Goal: Information Seeking & Learning: Learn about a topic

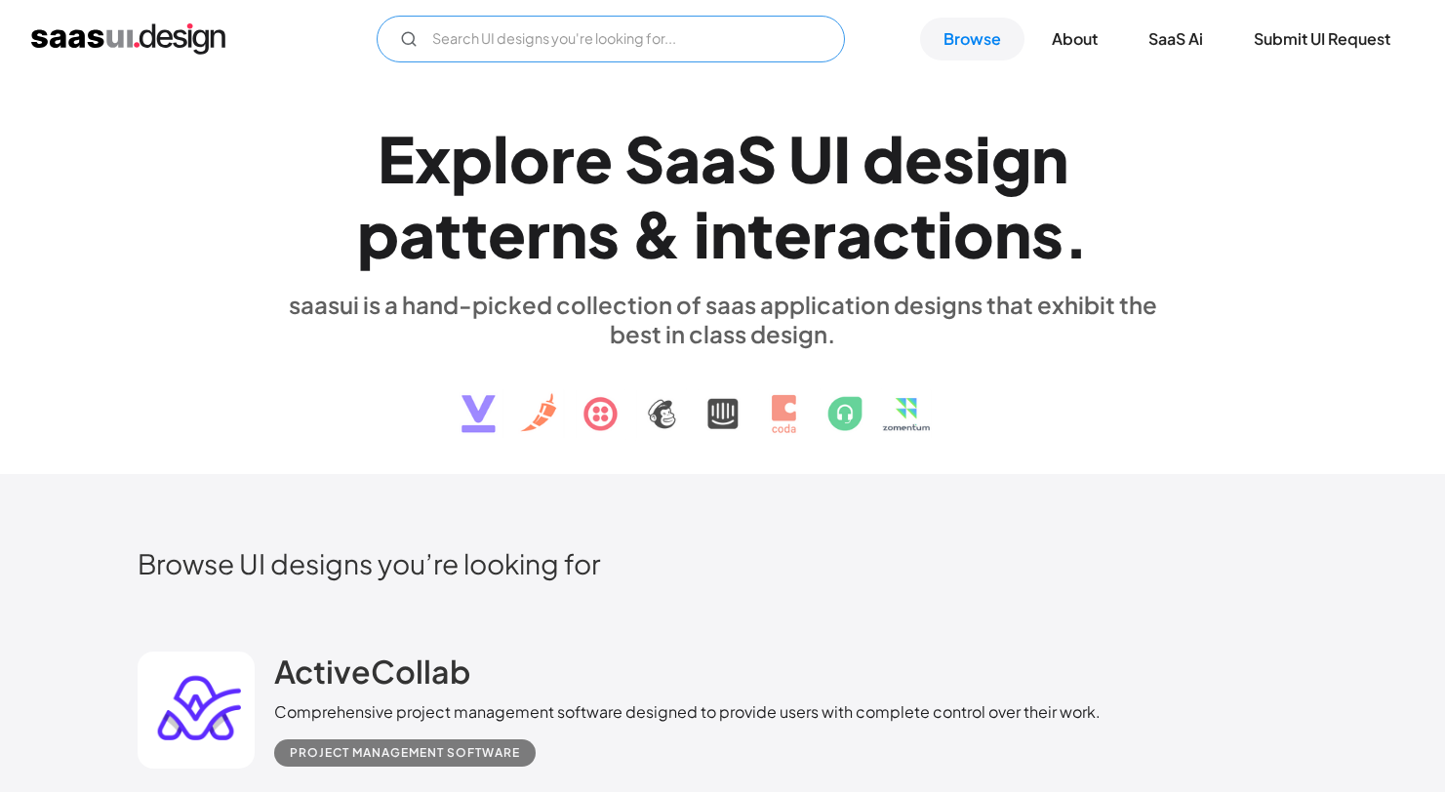
click at [552, 50] on input "Email Form" at bounding box center [611, 39] width 468 height 47
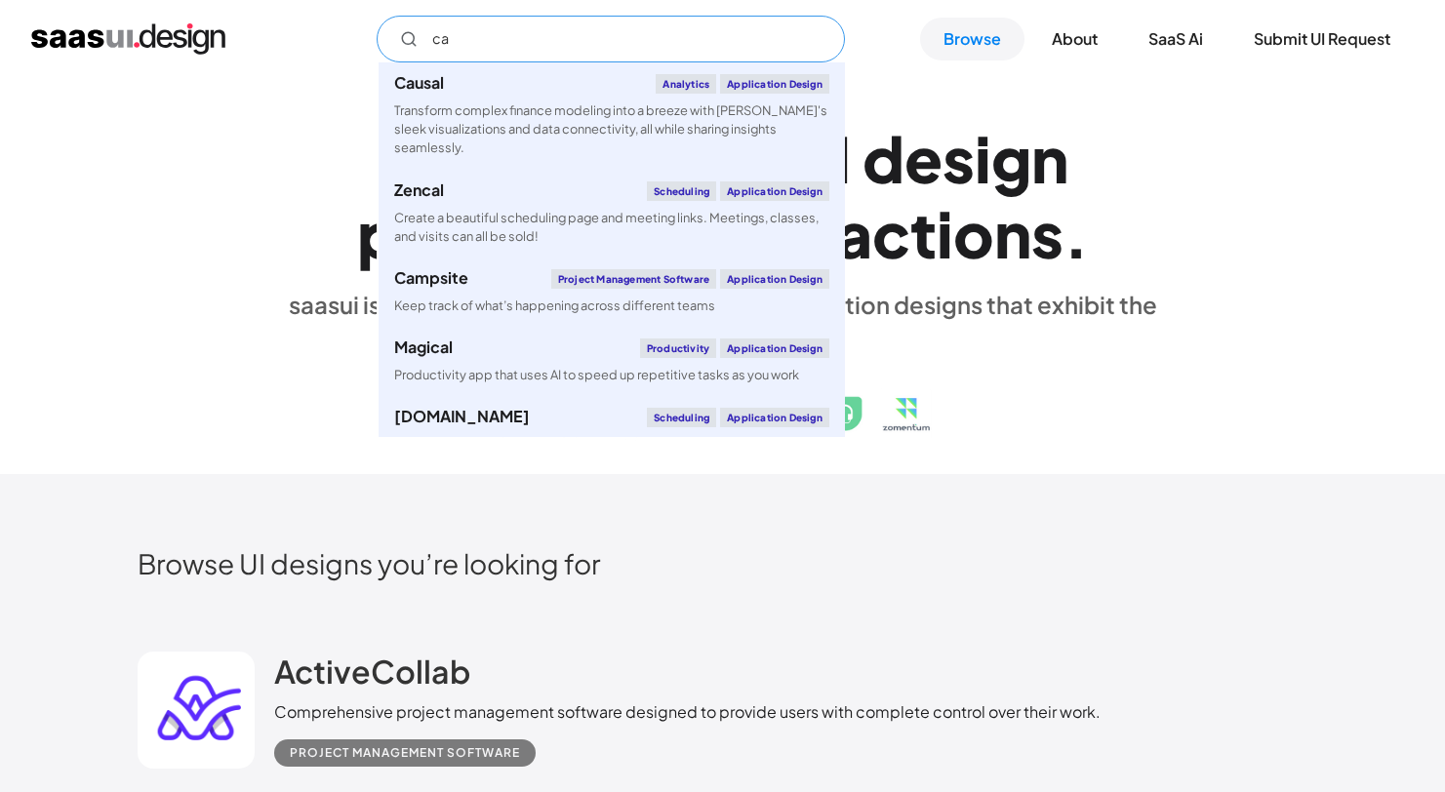
type input "c"
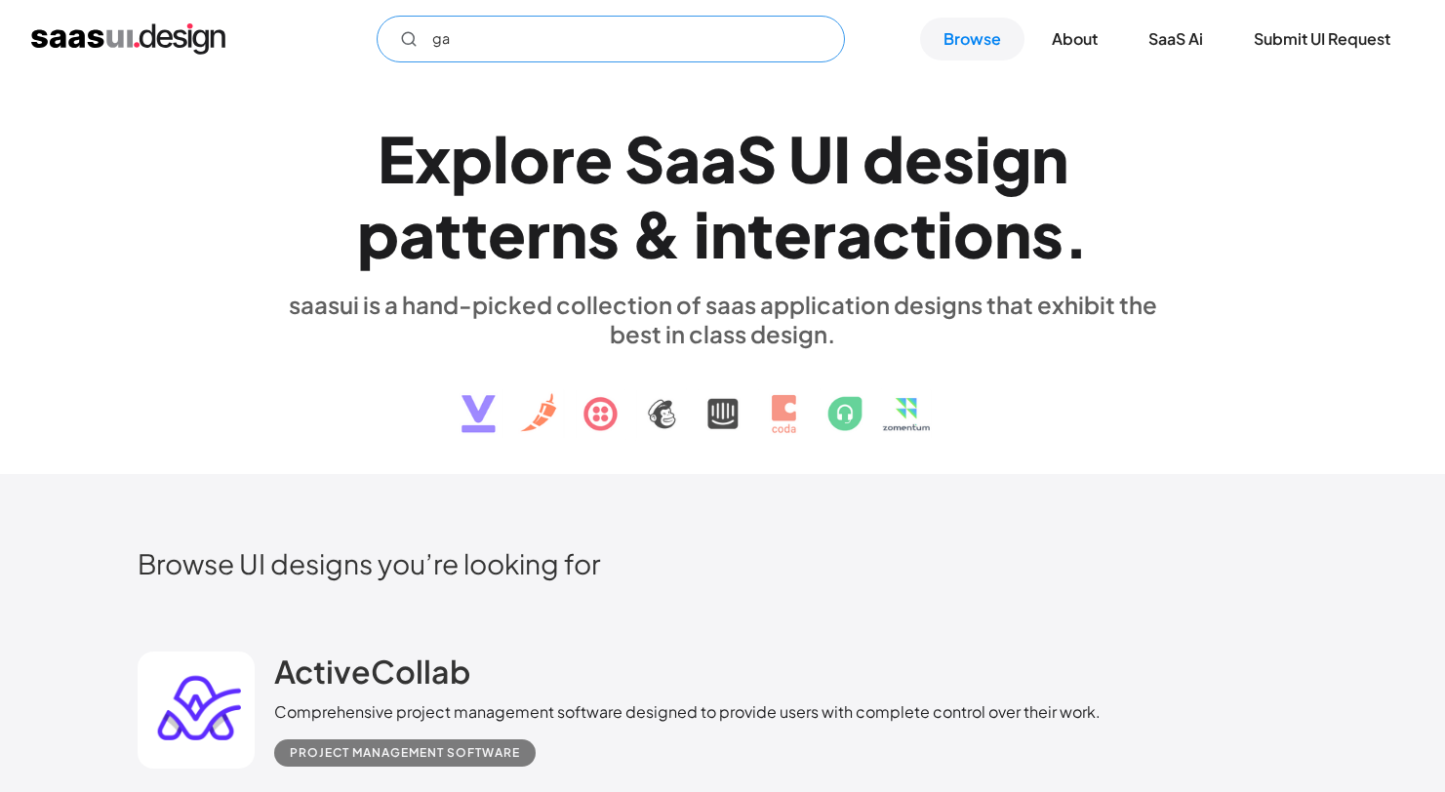
type input "g"
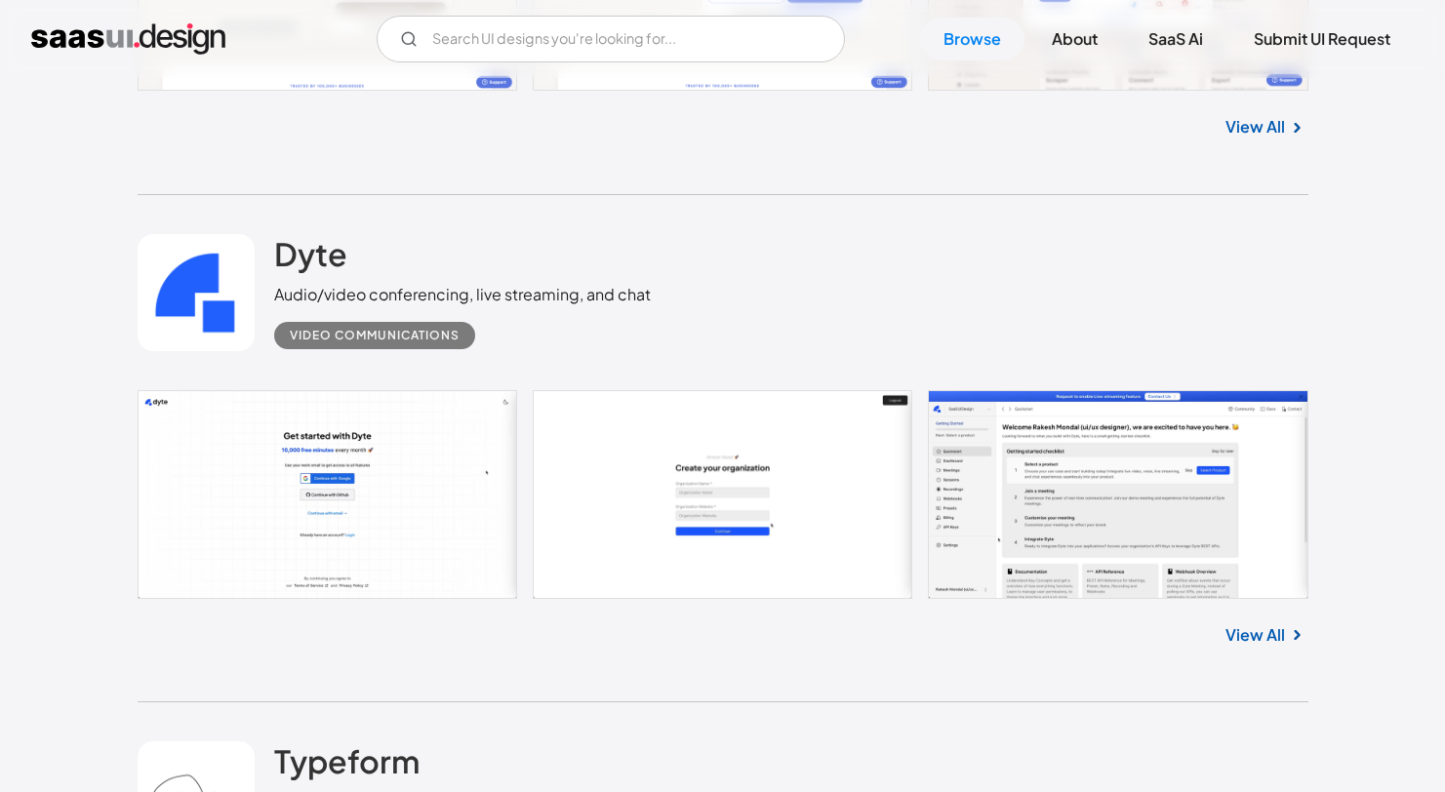
scroll to position [5242, 0]
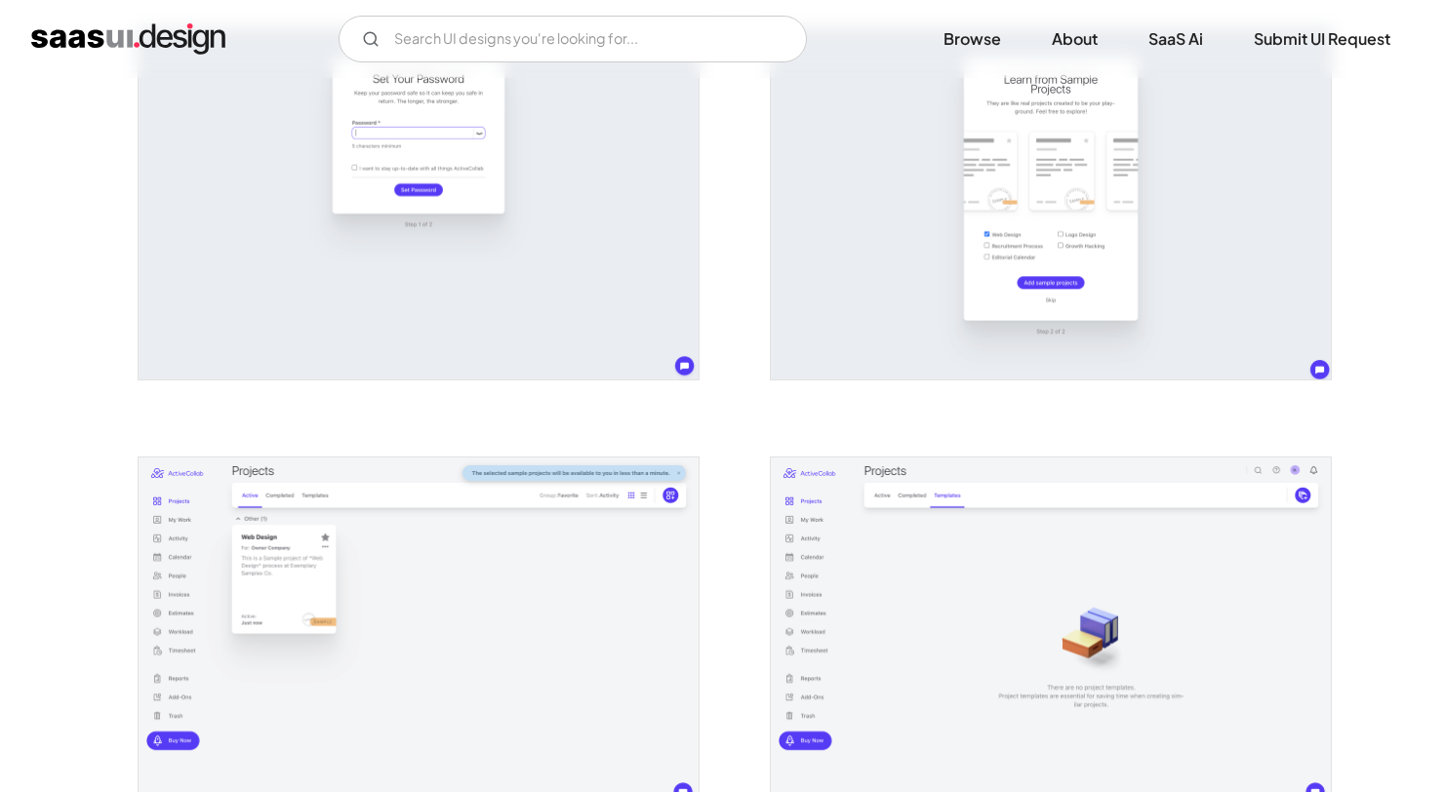
scroll to position [750, 0]
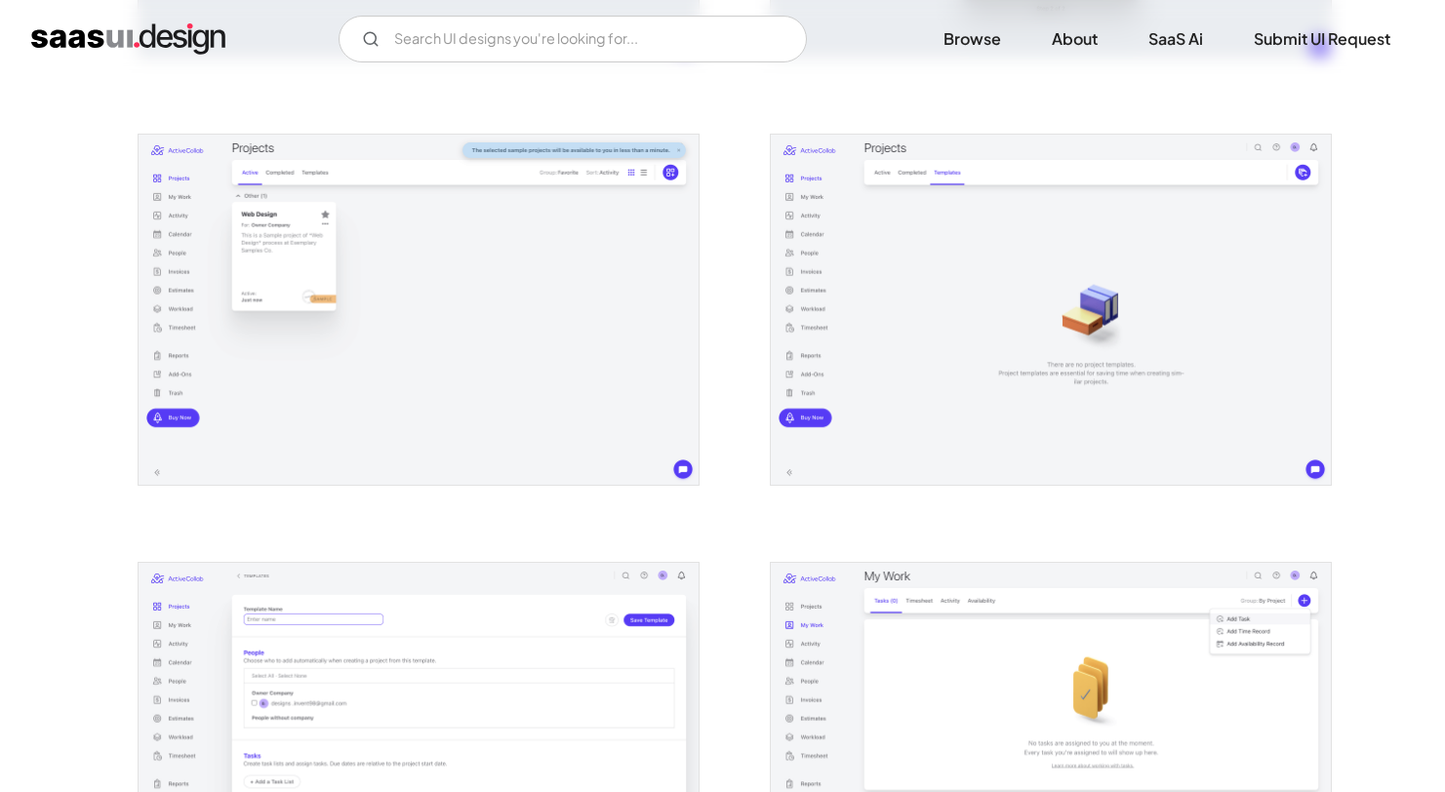
click at [657, 277] on img "open lightbox" at bounding box center [419, 310] width 560 height 350
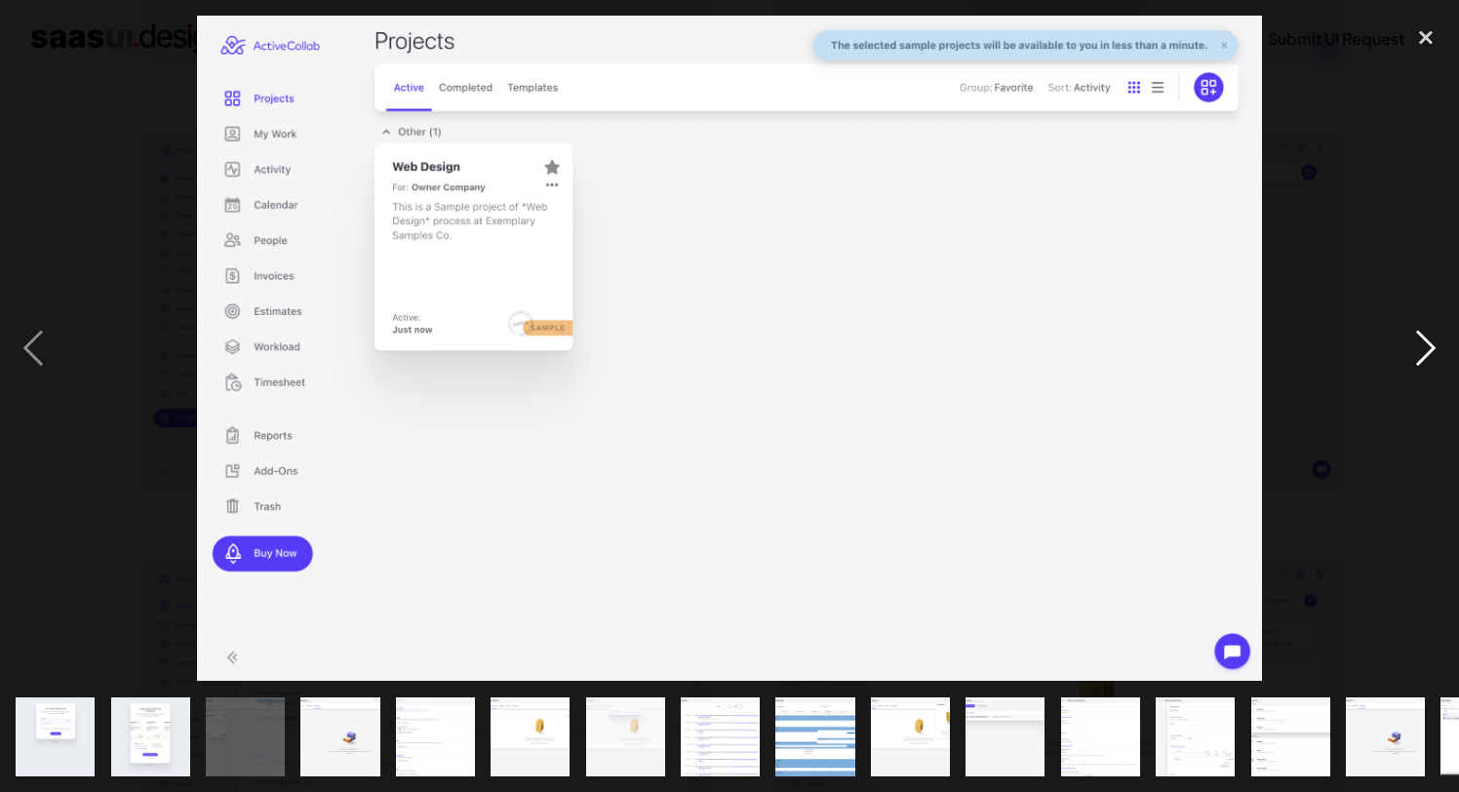
click at [1394, 255] on div "next image" at bounding box center [1426, 348] width 66 height 665
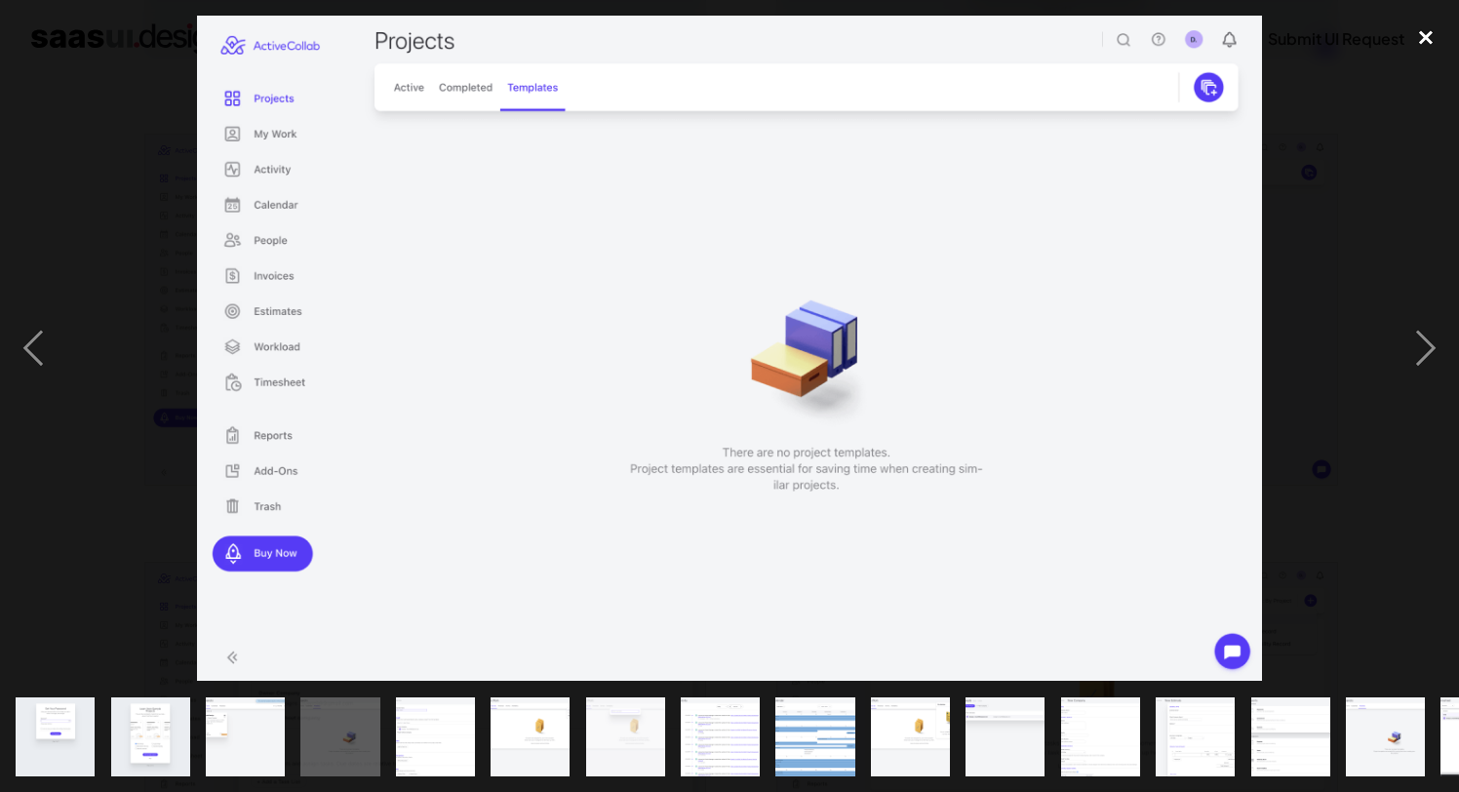
click at [1424, 18] on div "close lightbox" at bounding box center [1426, 37] width 66 height 43
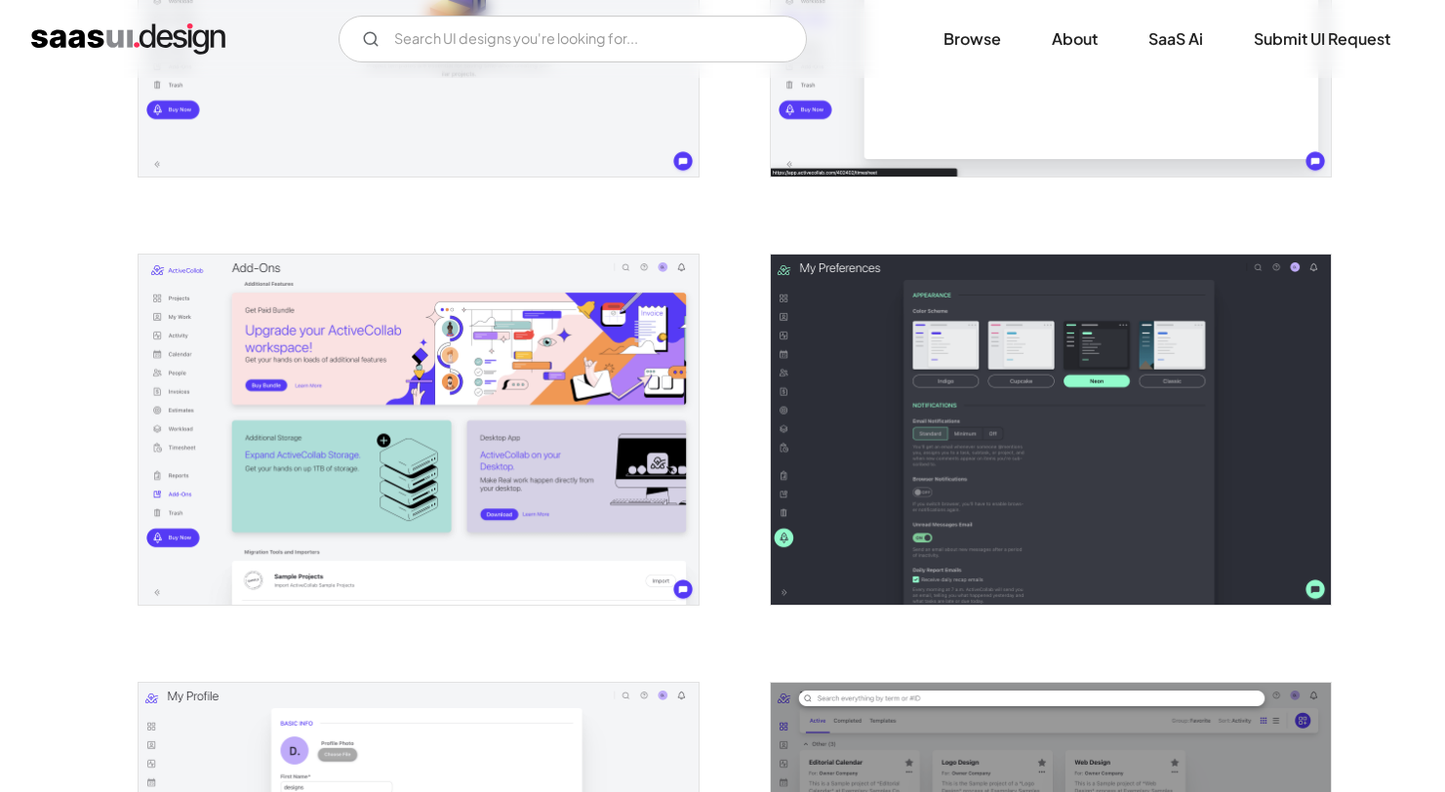
scroll to position [3633, 0]
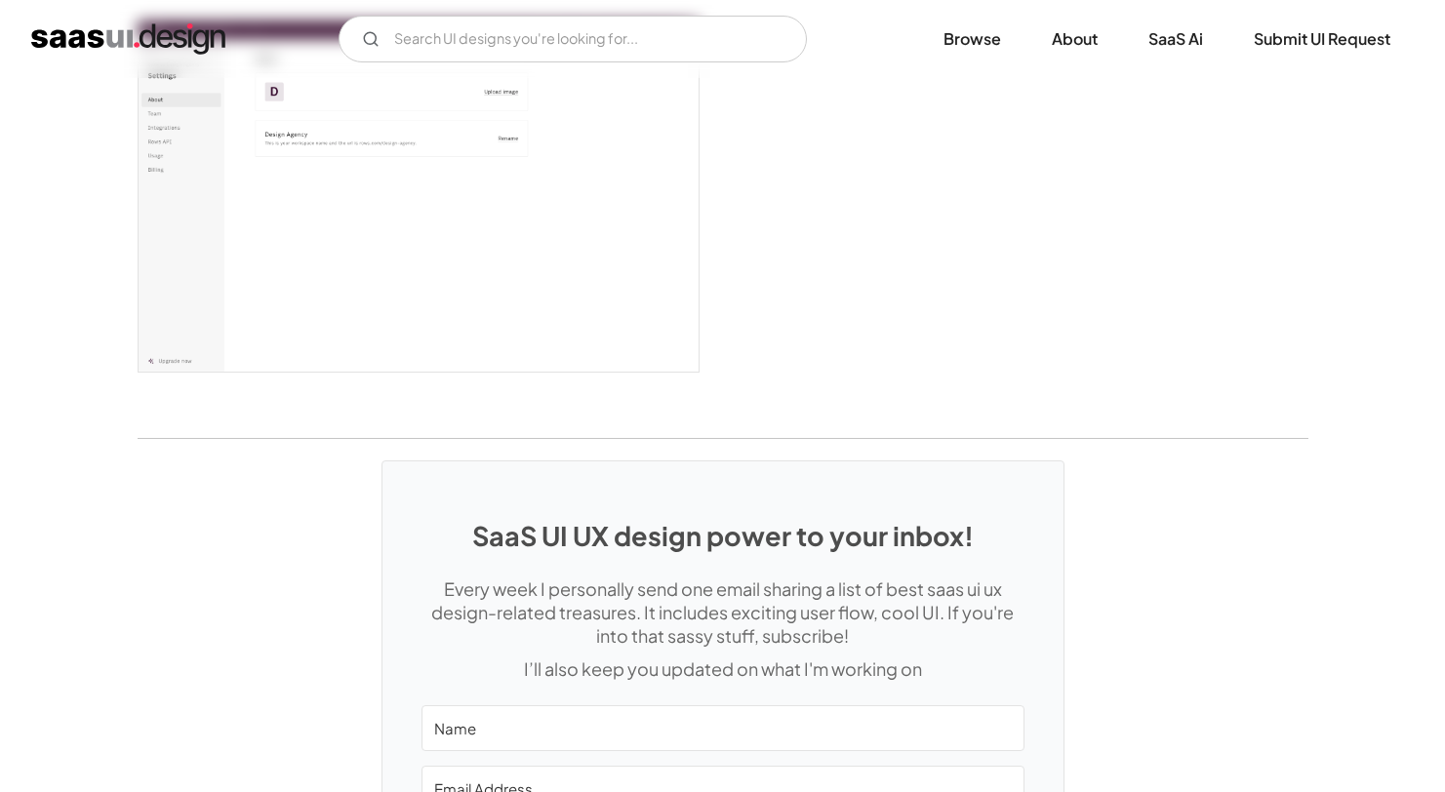
scroll to position [5428, 0]
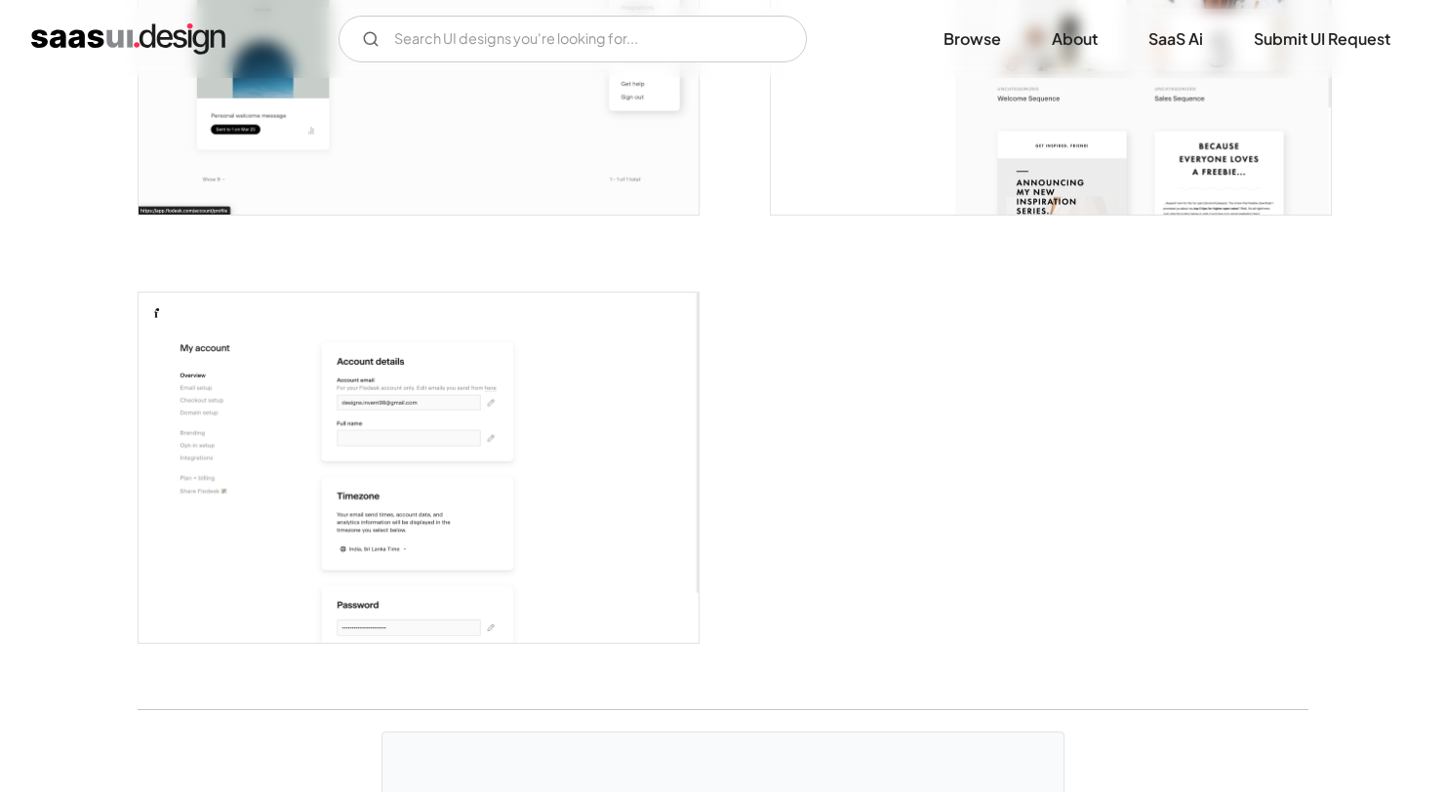
scroll to position [5716, 0]
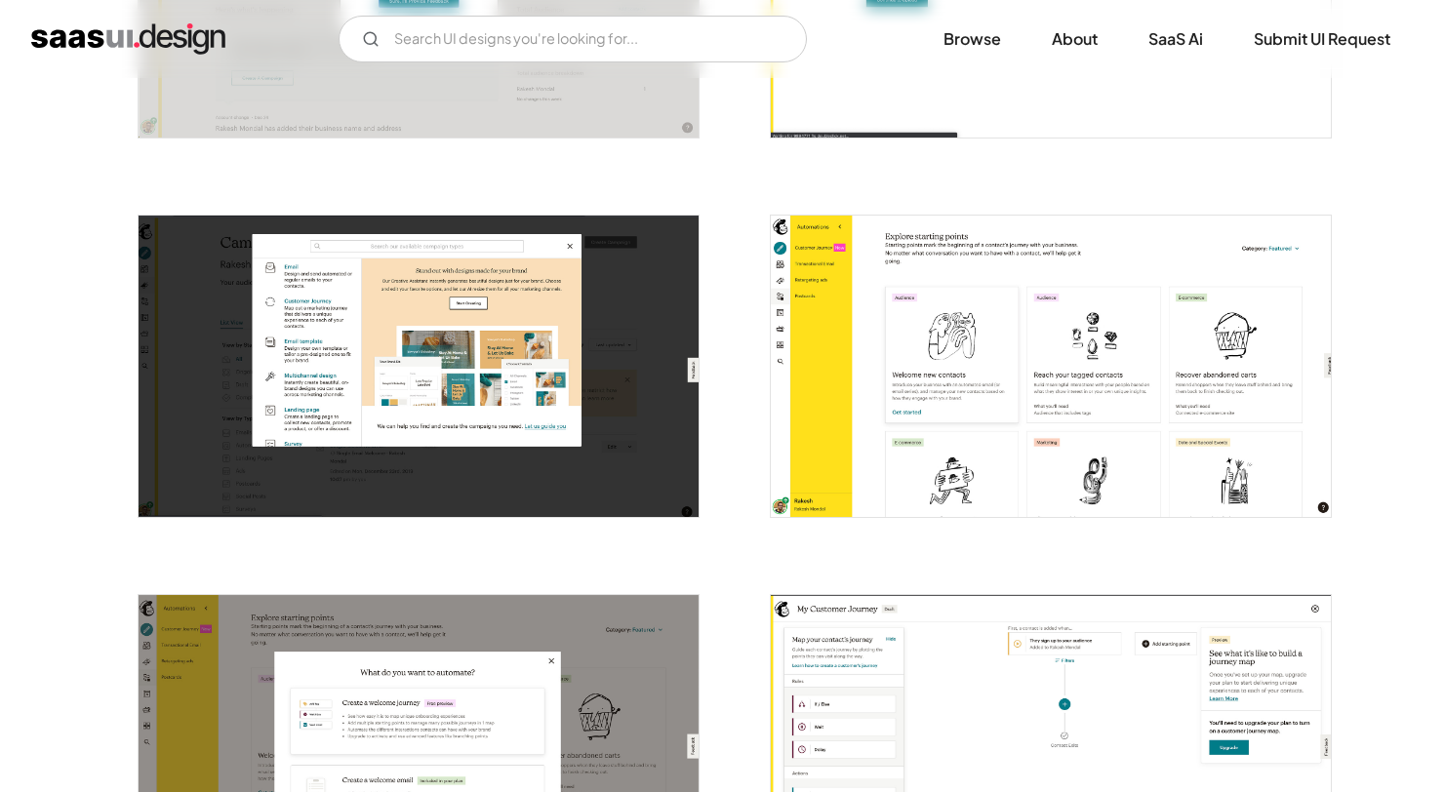
scroll to position [1386, 0]
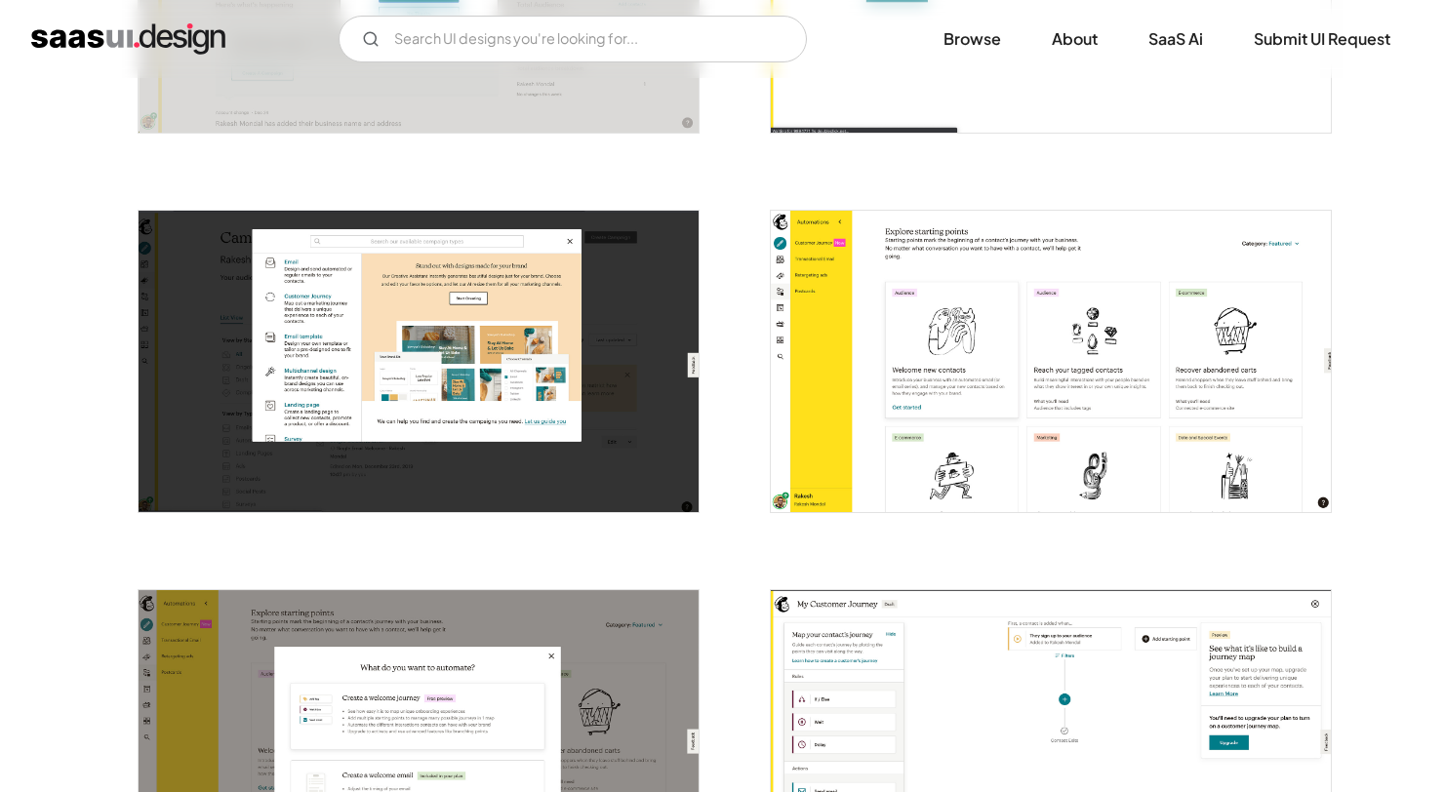
click at [878, 337] on img "open lightbox" at bounding box center [1051, 361] width 560 height 301
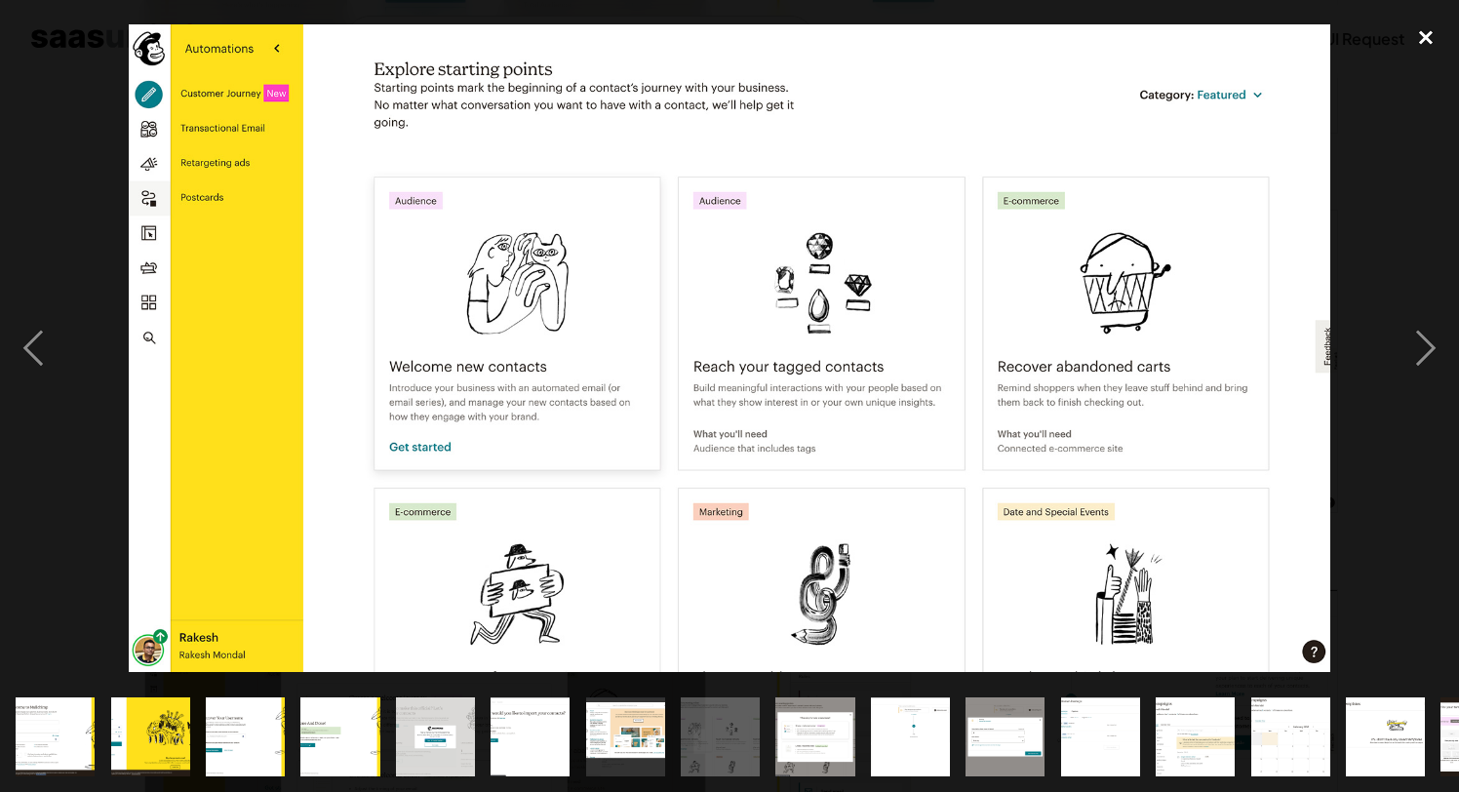
click at [1431, 40] on div "close lightbox" at bounding box center [1426, 37] width 66 height 43
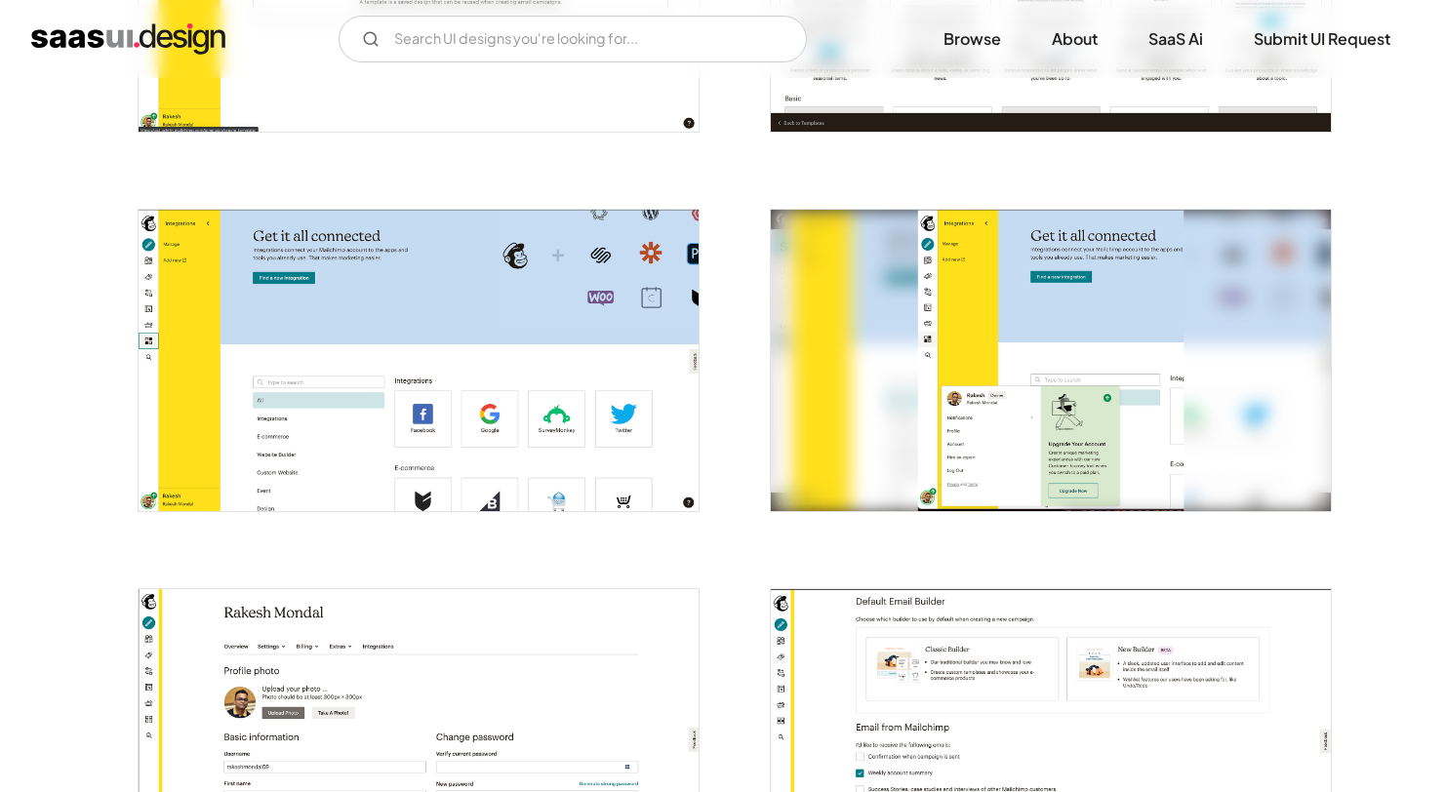
scroll to position [3368, 0]
